Goal: Information Seeking & Learning: Learn about a topic

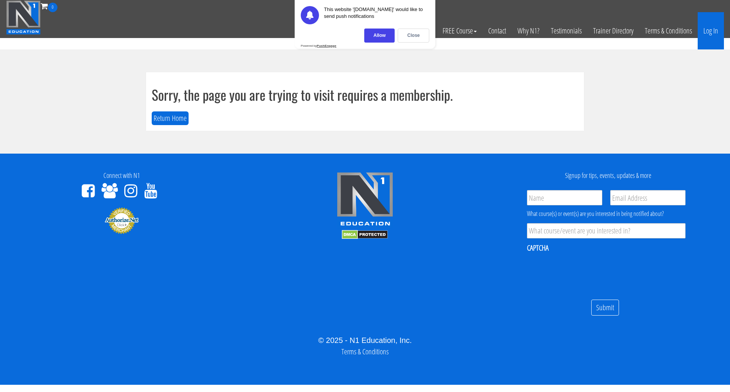
click at [714, 28] on link "Log In" at bounding box center [711, 30] width 26 height 37
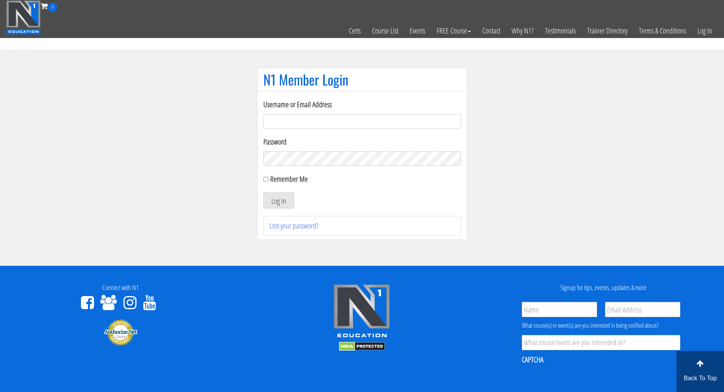
click at [281, 124] on input "Username or Email Address" at bounding box center [363, 121] width 198 height 14
type input "Brandon.sims026@gmail.com"
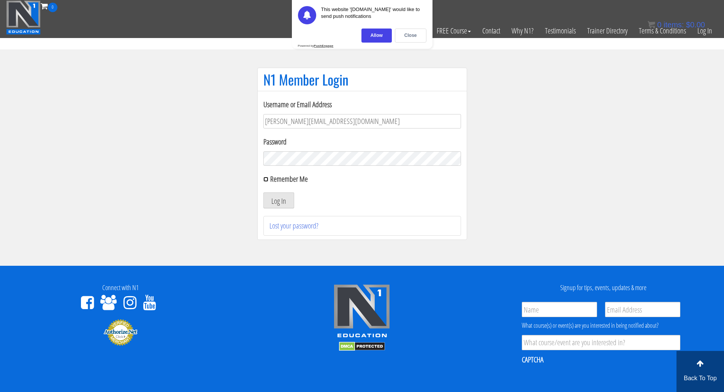
click at [266, 179] on input "Remember Me" at bounding box center [266, 179] width 5 height 5
checkbox input "true"
click at [274, 202] on button "Log In" at bounding box center [279, 200] width 31 height 16
click at [410, 32] on div "Close" at bounding box center [411, 36] width 32 height 14
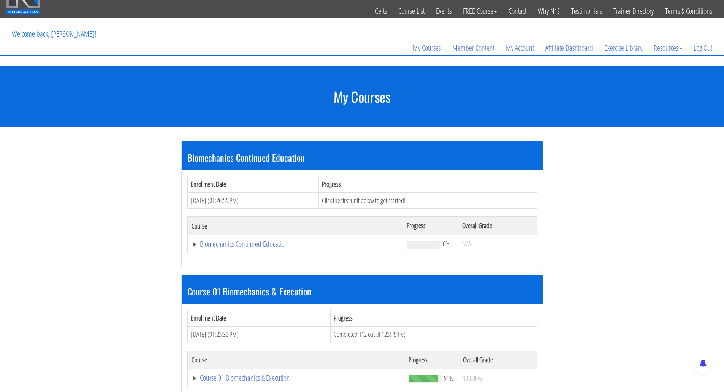
scroll to position [114, 0]
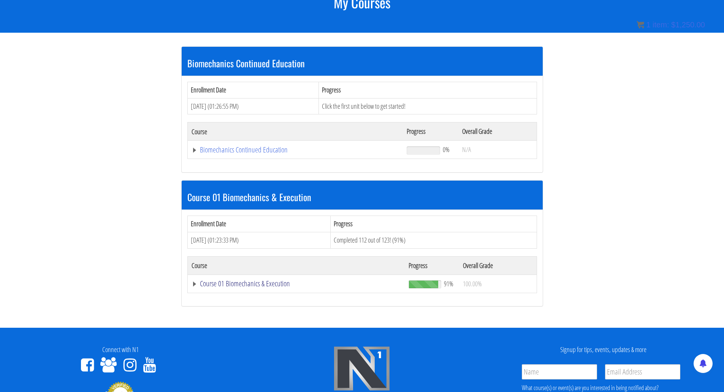
click at [236, 283] on link "Course 01 Biomechanics & Execution" at bounding box center [297, 284] width 210 height 8
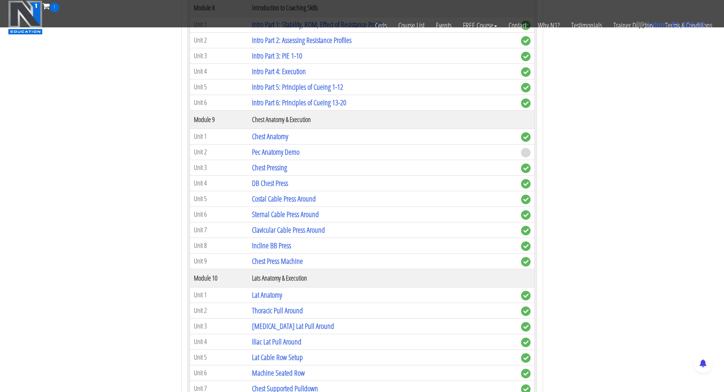
scroll to position [1331, 0]
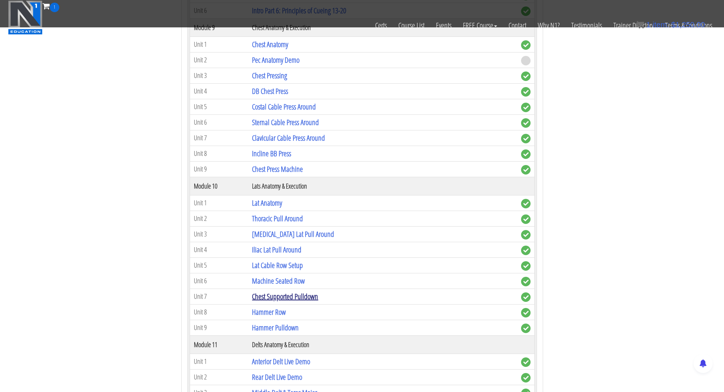
click at [265, 295] on link "Chest Supported Pulldown" at bounding box center [285, 296] width 66 height 10
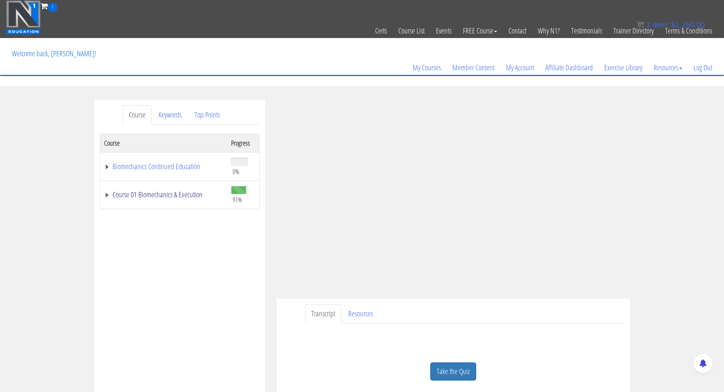
click at [152, 196] on link "Course 01 Biomechanics & Execution" at bounding box center [163, 195] width 119 height 8
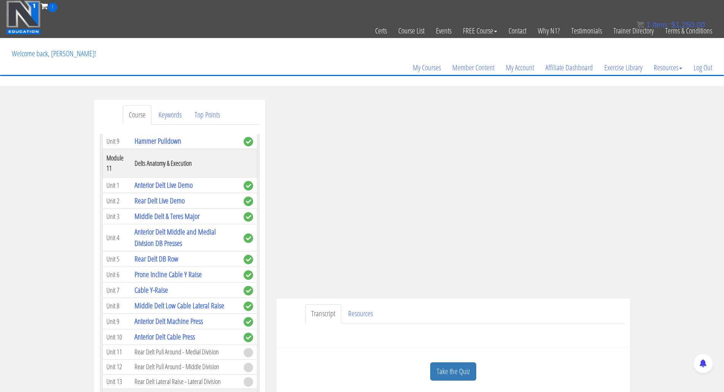
scroll to position [1606, 0]
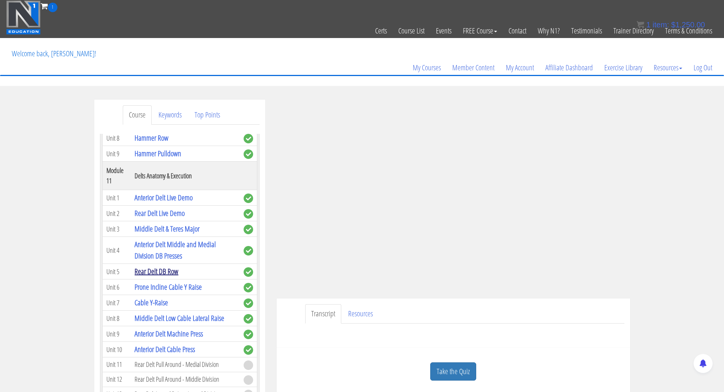
click at [161, 276] on link "Rear Delt DB Row" at bounding box center [157, 271] width 44 height 10
click at [151, 276] on link "Rear Delt DB Row" at bounding box center [157, 271] width 44 height 10
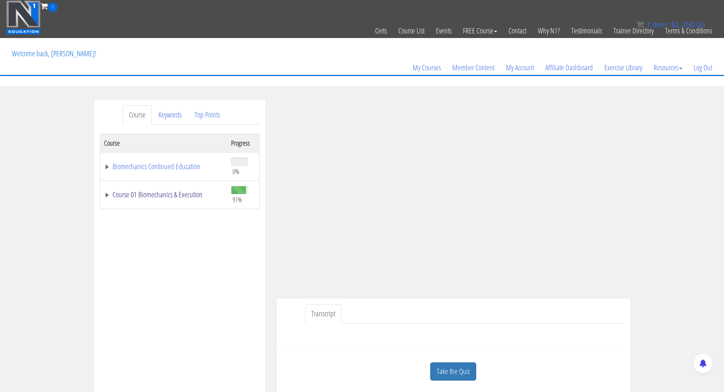
click at [130, 192] on link "Course 01 Biomechanics & Execution" at bounding box center [163, 195] width 119 height 8
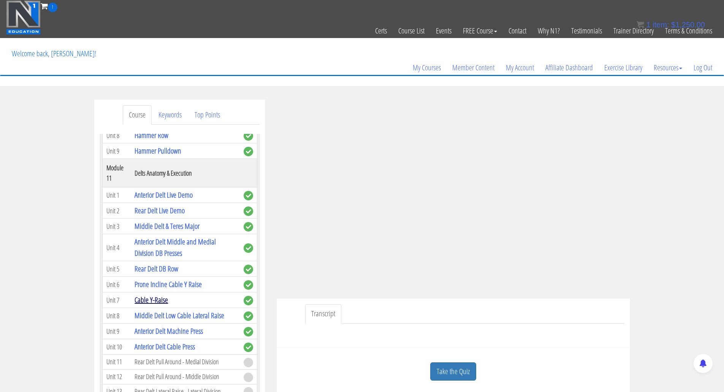
scroll to position [1559, 0]
